Goal: Book appointment/travel/reservation

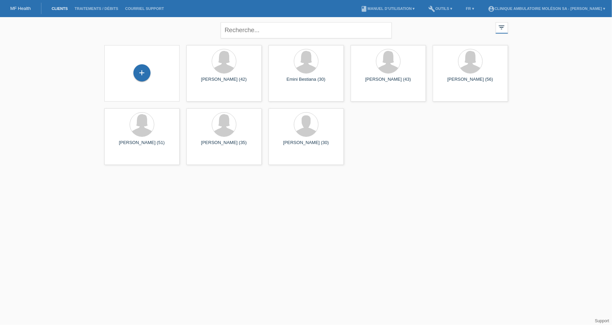
click at [247, 168] on html "MF Health Clients Traitements / débits Courriel Support menu account_circle Cli…" at bounding box center [306, 84] width 612 height 168
click at [149, 70] on div "+" at bounding box center [141, 72] width 17 height 17
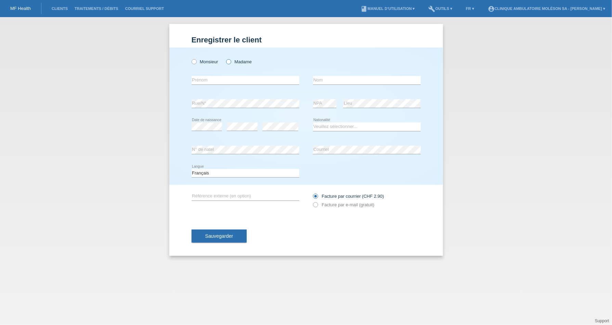
click at [250, 63] on label "Madame" at bounding box center [239, 61] width 26 height 5
click at [230, 63] on input "Madame" at bounding box center [228, 61] width 4 height 4
radio input "true"
click at [277, 81] on input "text" at bounding box center [245, 80] width 108 height 9
click at [243, 83] on input "text" at bounding box center [245, 80] width 108 height 9
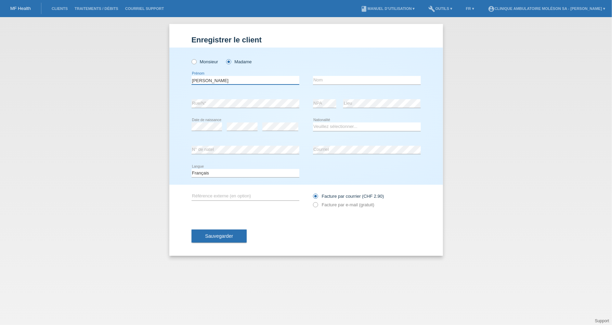
click at [263, 79] on input "Maria" at bounding box center [245, 80] width 108 height 9
click at [215, 80] on input "Maria do CArmo" at bounding box center [245, 80] width 108 height 9
click at [216, 80] on input "Maria do CArmo" at bounding box center [245, 80] width 108 height 9
click at [207, 81] on input "Maria do Carmo" at bounding box center [245, 80] width 108 height 9
type input "Maria Do Carmo"
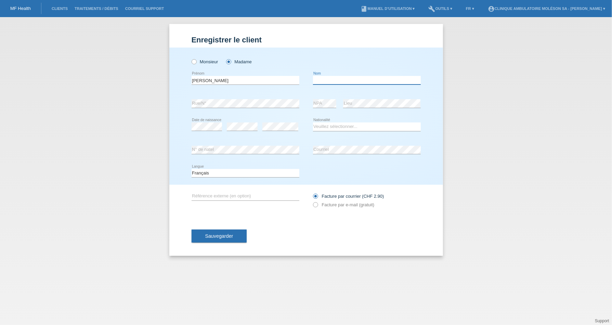
click at [332, 77] on input "text" at bounding box center [367, 80] width 108 height 9
type input "Rauber"
click at [335, 109] on div "error NPA error Lieu" at bounding box center [367, 103] width 108 height 23
click at [334, 108] on div "error NPA error Lieu" at bounding box center [367, 103] width 108 height 23
click at [341, 127] on select "Veuillez sélectionner... Suisse Allemagne Autriche Liechtenstein ------------ A…" at bounding box center [367, 126] width 108 height 8
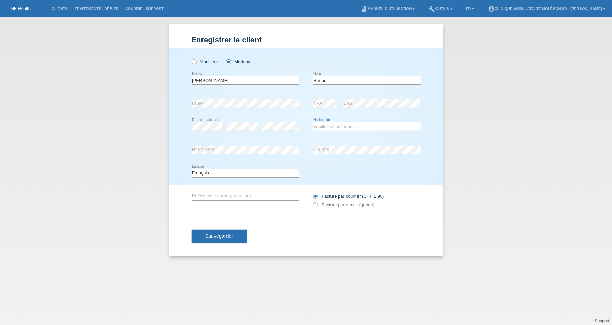
select select "CH"
click at [313, 122] on select "Veuillez sélectionner... Suisse Allemagne Autriche Liechtenstein ------------ A…" at bounding box center [367, 126] width 108 height 8
click at [330, 203] on label "Facture par e-mail (gratuit)" at bounding box center [344, 204] width 62 height 5
click at [317, 203] on input "Facture par e-mail (gratuit)" at bounding box center [315, 206] width 4 height 9
radio input "true"
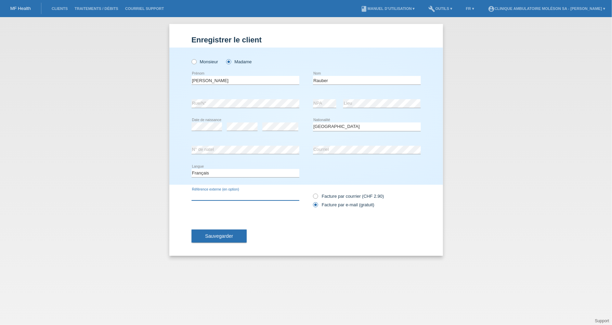
click at [252, 195] on input "text" at bounding box center [245, 196] width 108 height 9
type input "44828"
click at [238, 234] on button "Sauvegarder" at bounding box center [218, 235] width 55 height 13
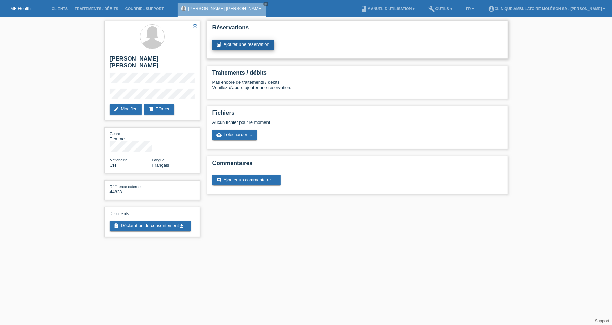
click at [259, 44] on link "post_add Ajouter une réservation" at bounding box center [243, 45] width 62 height 10
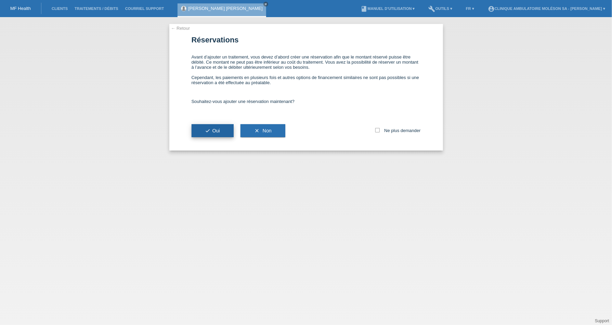
click at [216, 126] on button "check Oui" at bounding box center [212, 130] width 42 height 13
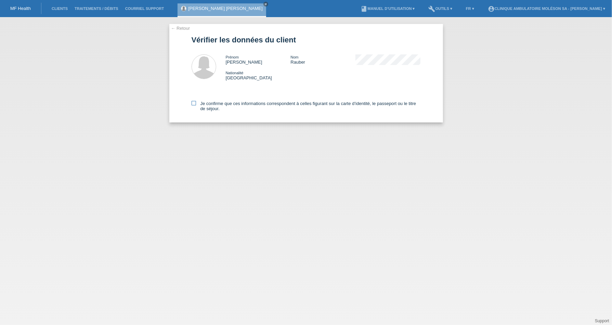
click at [199, 103] on label "Je confirme que ces informations correspondent à celles figurant sur la carte d…" at bounding box center [305, 106] width 229 height 10
click at [196, 103] on input "Je confirme que ces informations correspondent à celles figurant sur la carte d…" at bounding box center [193, 103] width 4 height 4
checkbox input "true"
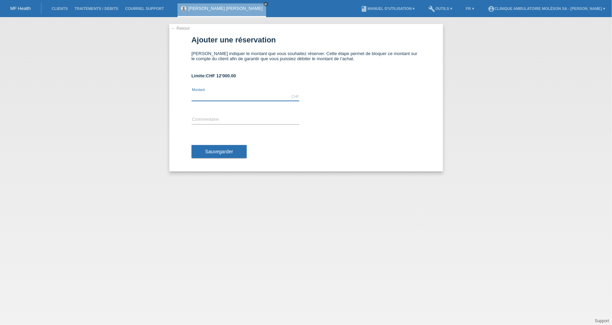
click at [263, 95] on input "text" at bounding box center [245, 96] width 108 height 9
type input "2480.00"
click at [242, 119] on input "text" at bounding box center [245, 120] width 108 height 9
type input "Traitement ophtalmologique"
click at [226, 153] on span "Sauvegarder" at bounding box center [219, 151] width 28 height 5
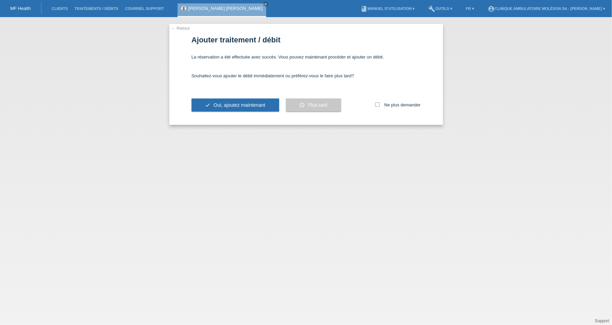
click at [288, 166] on div "← Retour Ajouter traitement / débit La réservation a été effectuée avec succès.…" at bounding box center [306, 171] width 612 height 308
click at [330, 107] on button "schedule Plus tard" at bounding box center [313, 104] width 55 height 13
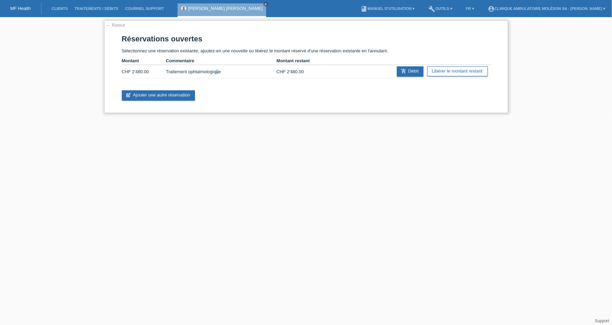
click at [217, 70] on td "Traitement ophtalmologique" at bounding box center [221, 71] width 110 height 13
click at [341, 120] on html "MF Health Clients Traitements / débits Courriel Support [PERSON_NAME] Do [PERSO…" at bounding box center [306, 60] width 612 height 120
click at [207, 120] on html "MF Health Clients Traitements / débits Courriel Support [PERSON_NAME] Do [PERSO…" at bounding box center [306, 60] width 612 height 120
